Goal: Find contact information: Find contact information

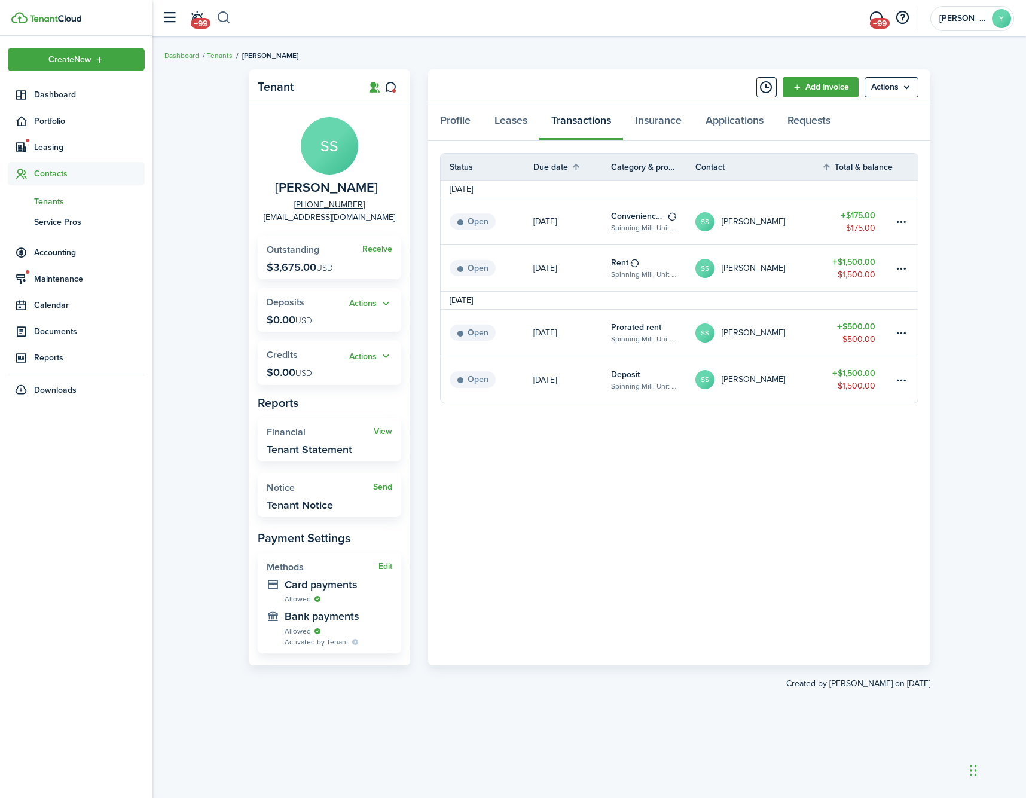
click at [226, 12] on button "button" at bounding box center [223, 18] width 15 height 20
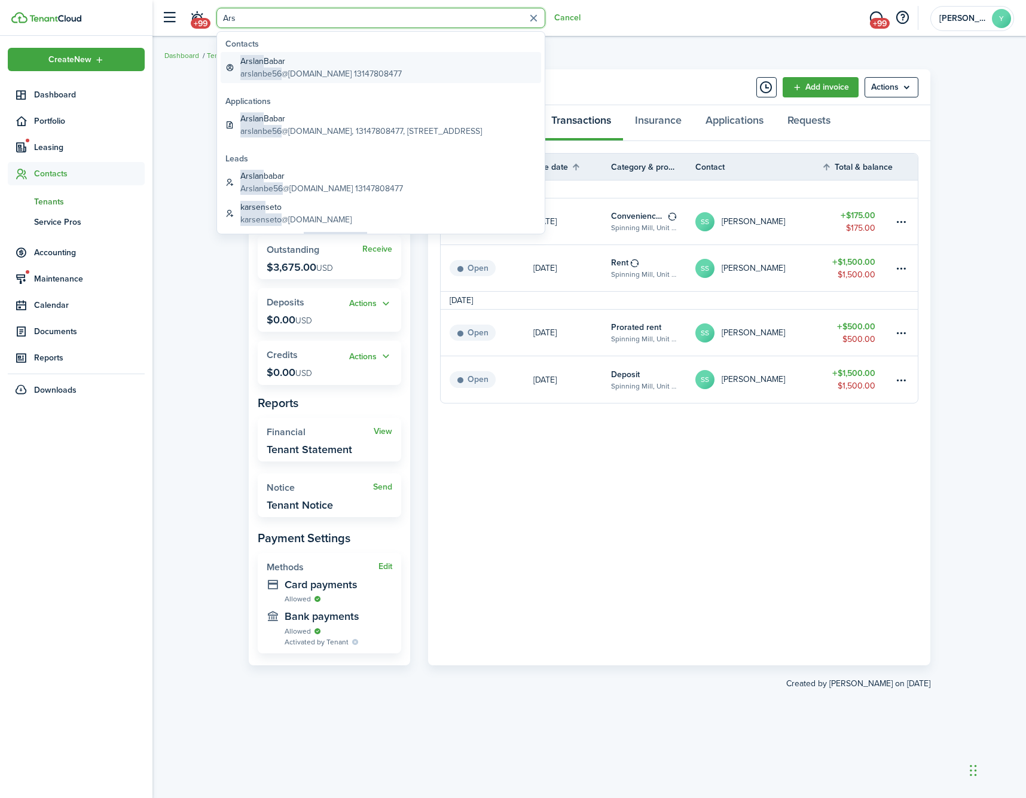
type input "Ars"
click at [294, 73] on global-search-item-description "arslanbe56 @[DOMAIN_NAME] 13147808477" at bounding box center [320, 74] width 161 height 13
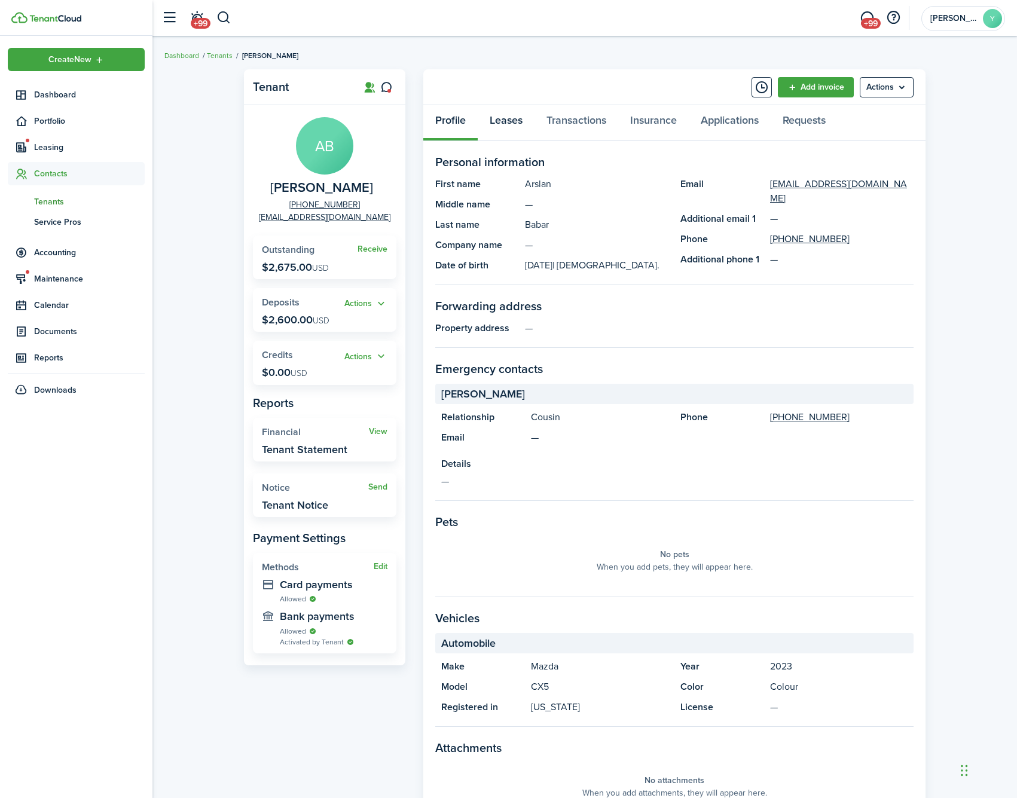
click at [493, 125] on link "Leases" at bounding box center [506, 123] width 57 height 36
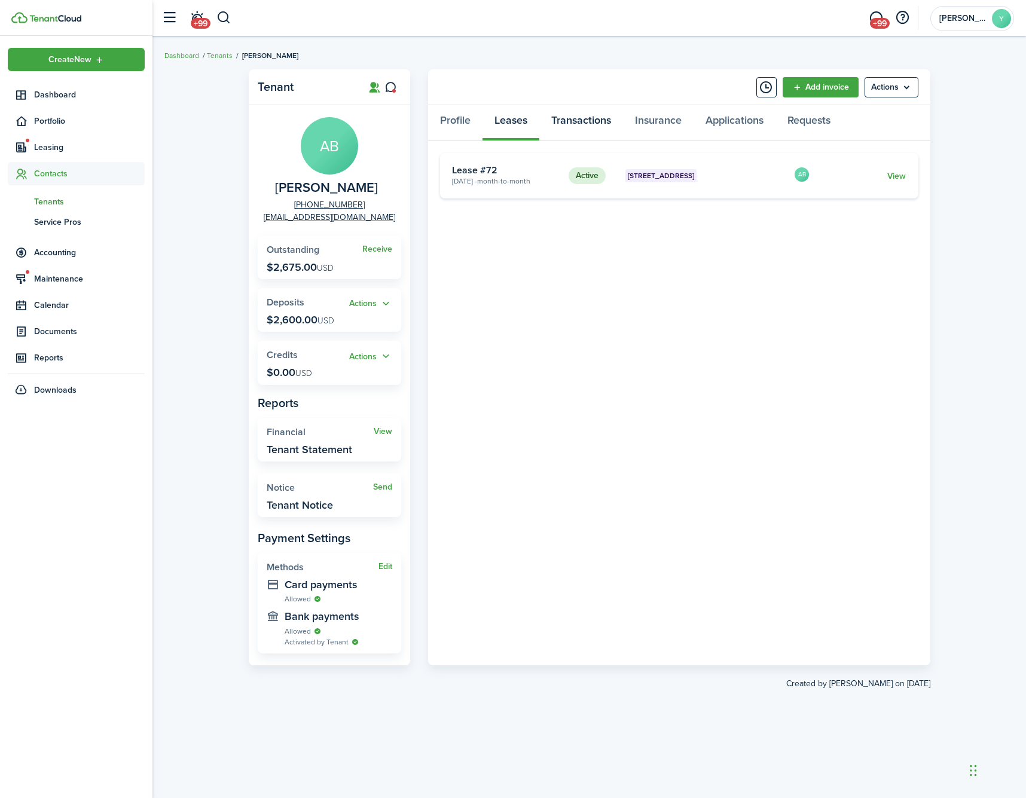
click at [552, 123] on link "Transactions" at bounding box center [581, 123] width 84 height 36
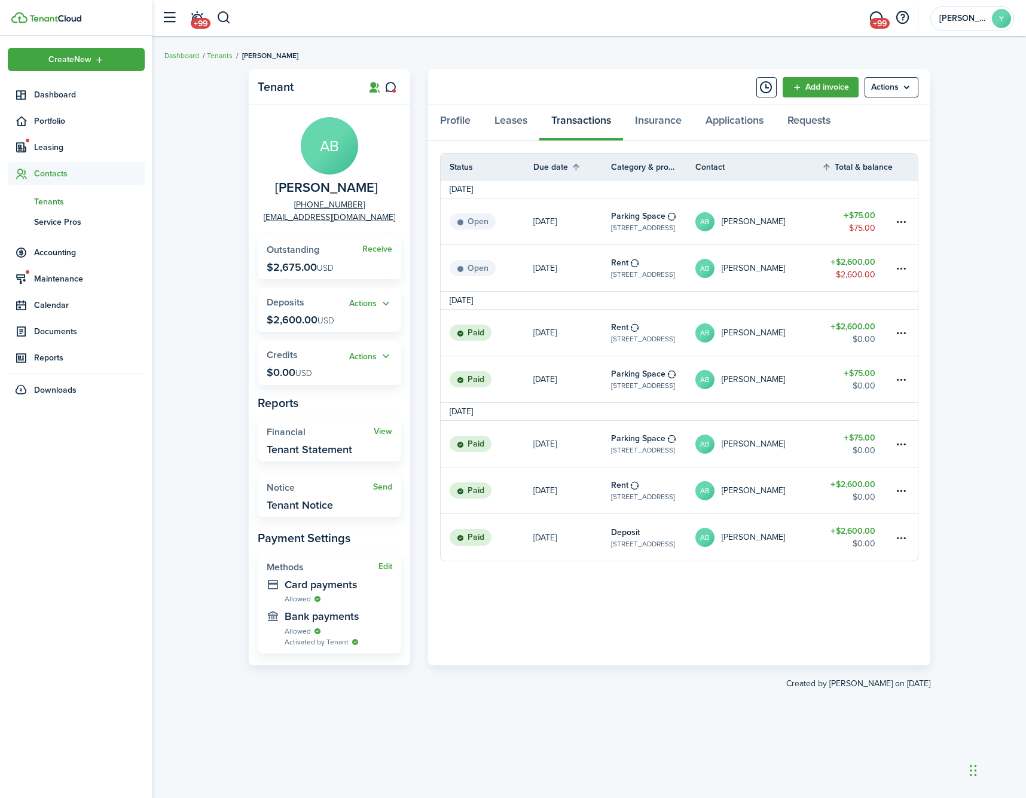
drag, startPoint x: 401, startPoint y: 212, endPoint x: 387, endPoint y: 222, distance: 17.5
click at [401, 212] on panel-main-body "[PERSON_NAME] [PHONE_NUMBER] [EMAIL_ADDRESS][DOMAIN_NAME] Receive Outstanding $…" at bounding box center [329, 385] width 161 height 560
drag, startPoint x: 383, startPoint y: 219, endPoint x: 285, endPoint y: 220, distance: 97.5
click at [286, 220] on panel-main-group "[PERSON_NAME] [PHONE_NUMBER] [EMAIL_ADDRESS][DOMAIN_NAME]" at bounding box center [329, 170] width 143 height 106
copy link "[EMAIL_ADDRESS][DOMAIN_NAME]"
